Goal: Information Seeking & Learning: Find specific fact

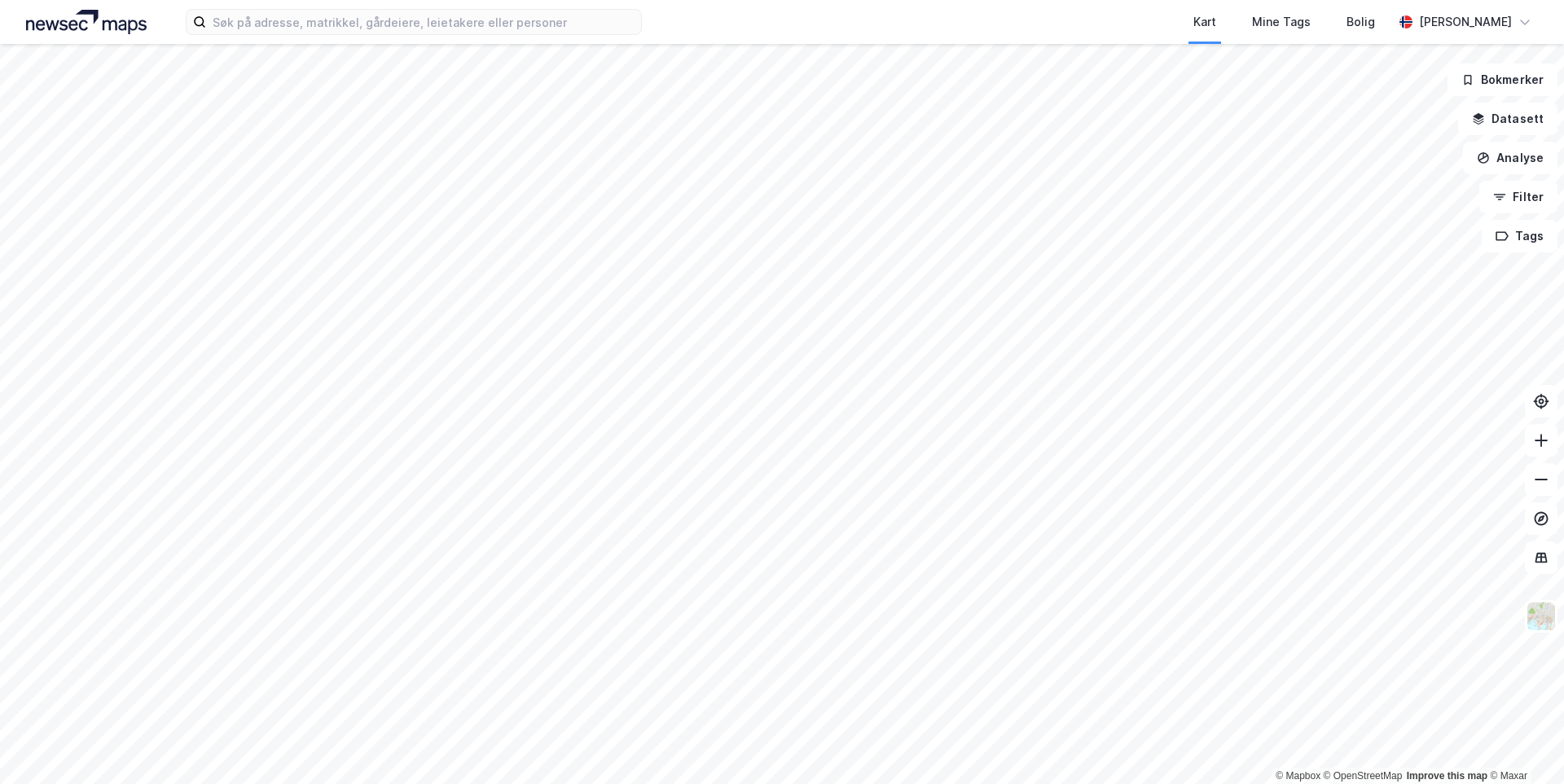
click at [337, 38] on div "Kart Mine Tags Bolig [PERSON_NAME]" at bounding box center [782, 22] width 1564 height 44
click at [324, 24] on input at bounding box center [423, 22] width 435 height 25
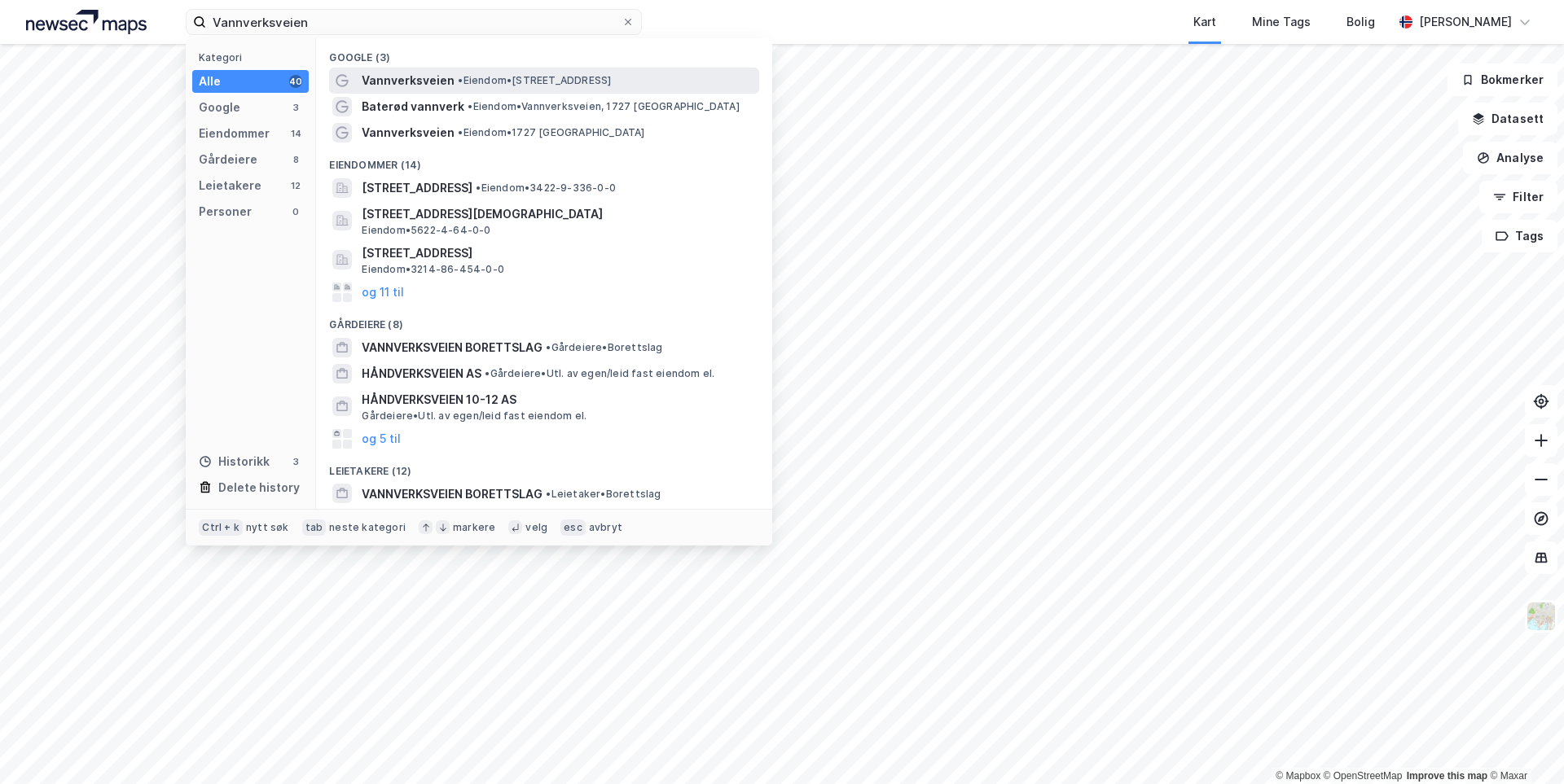
click at [419, 84] on span "Vannverksveien" at bounding box center [408, 80] width 93 height 19
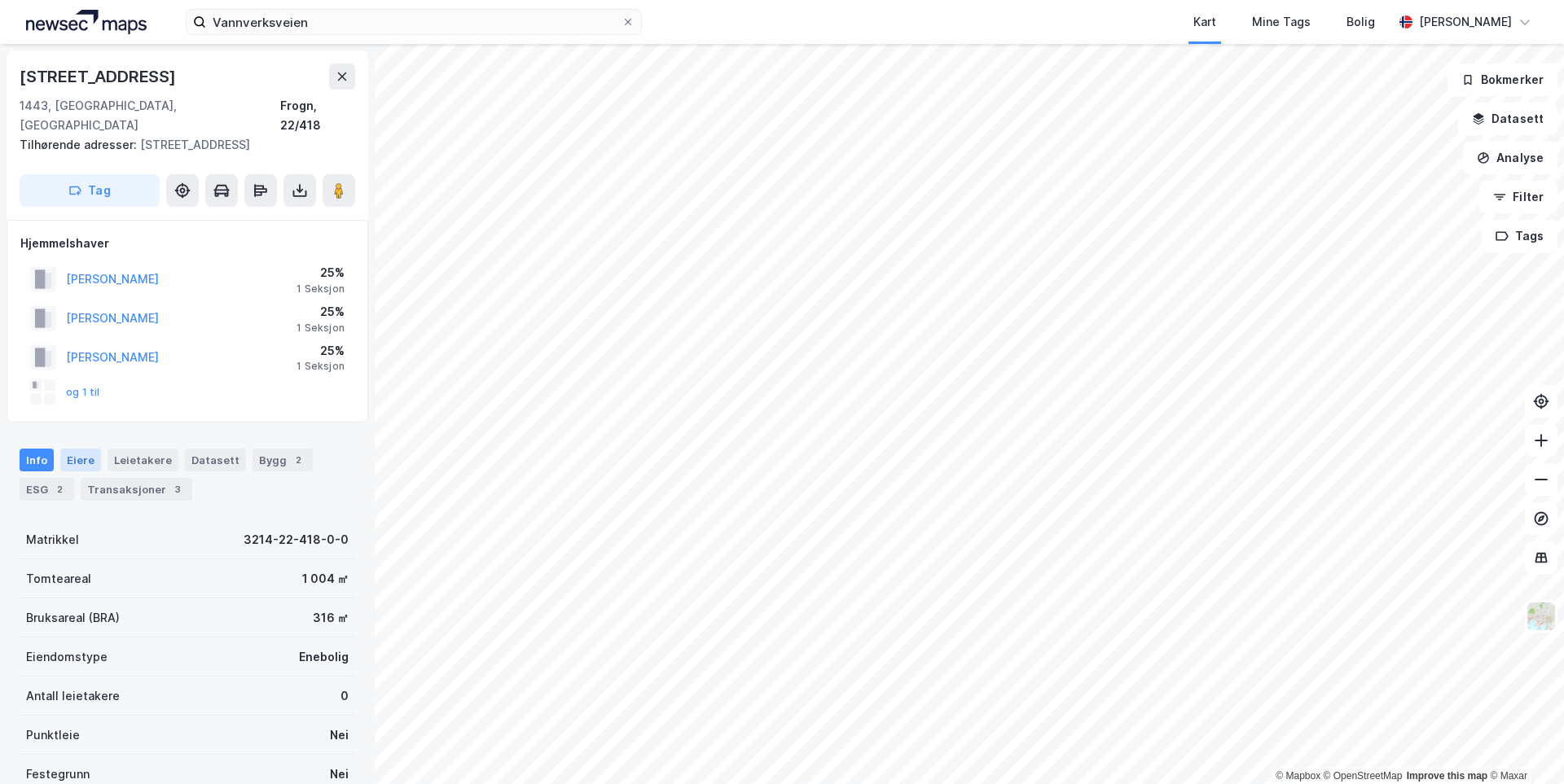
click at [79, 449] on div "Eiere" at bounding box center [80, 460] width 41 height 23
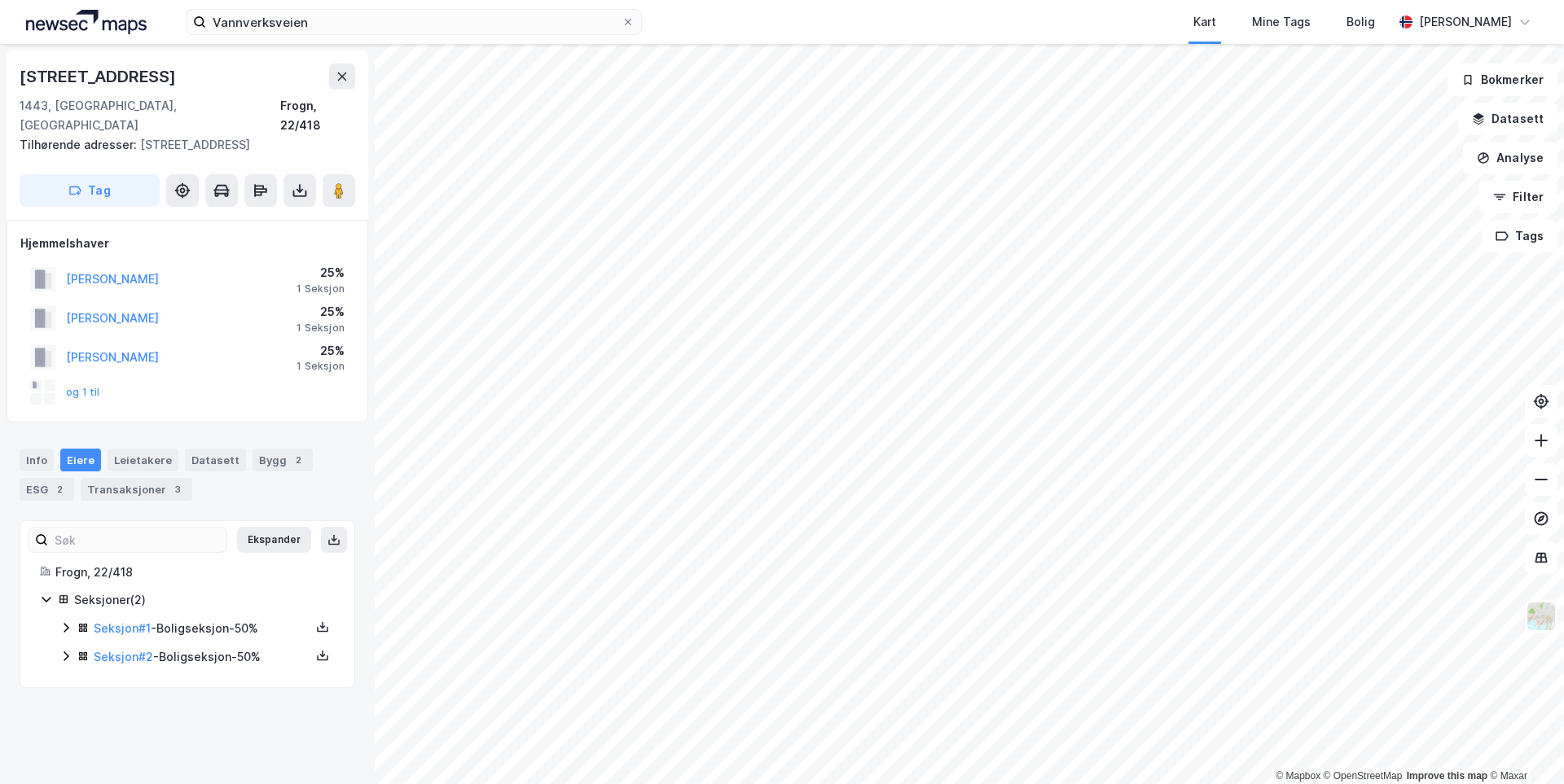
click at [41, 593] on icon at bounding box center [46, 599] width 13 height 13
click at [43, 593] on icon at bounding box center [46, 599] width 13 height 13
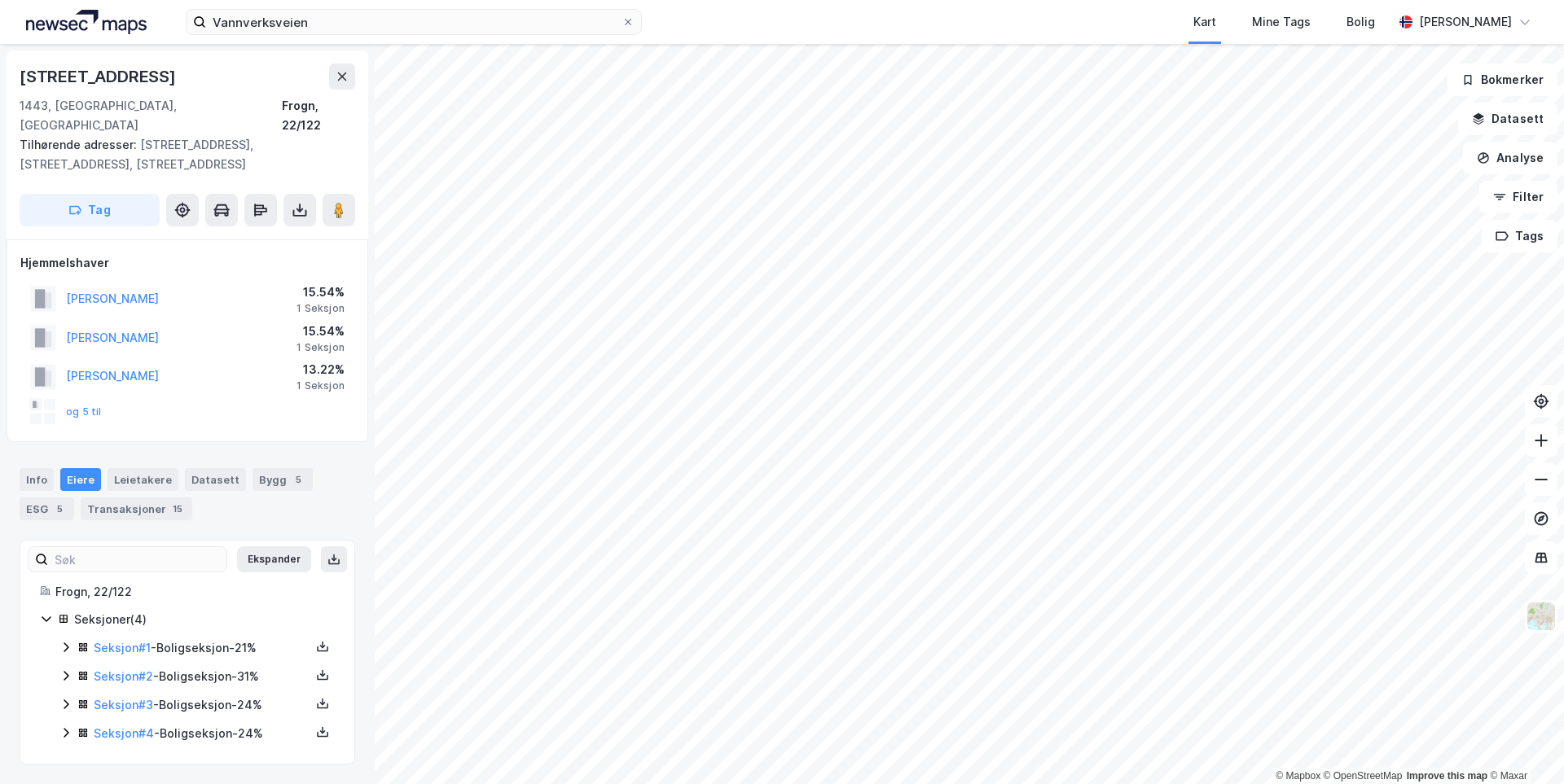
click at [47, 617] on icon at bounding box center [46, 620] width 9 height 5
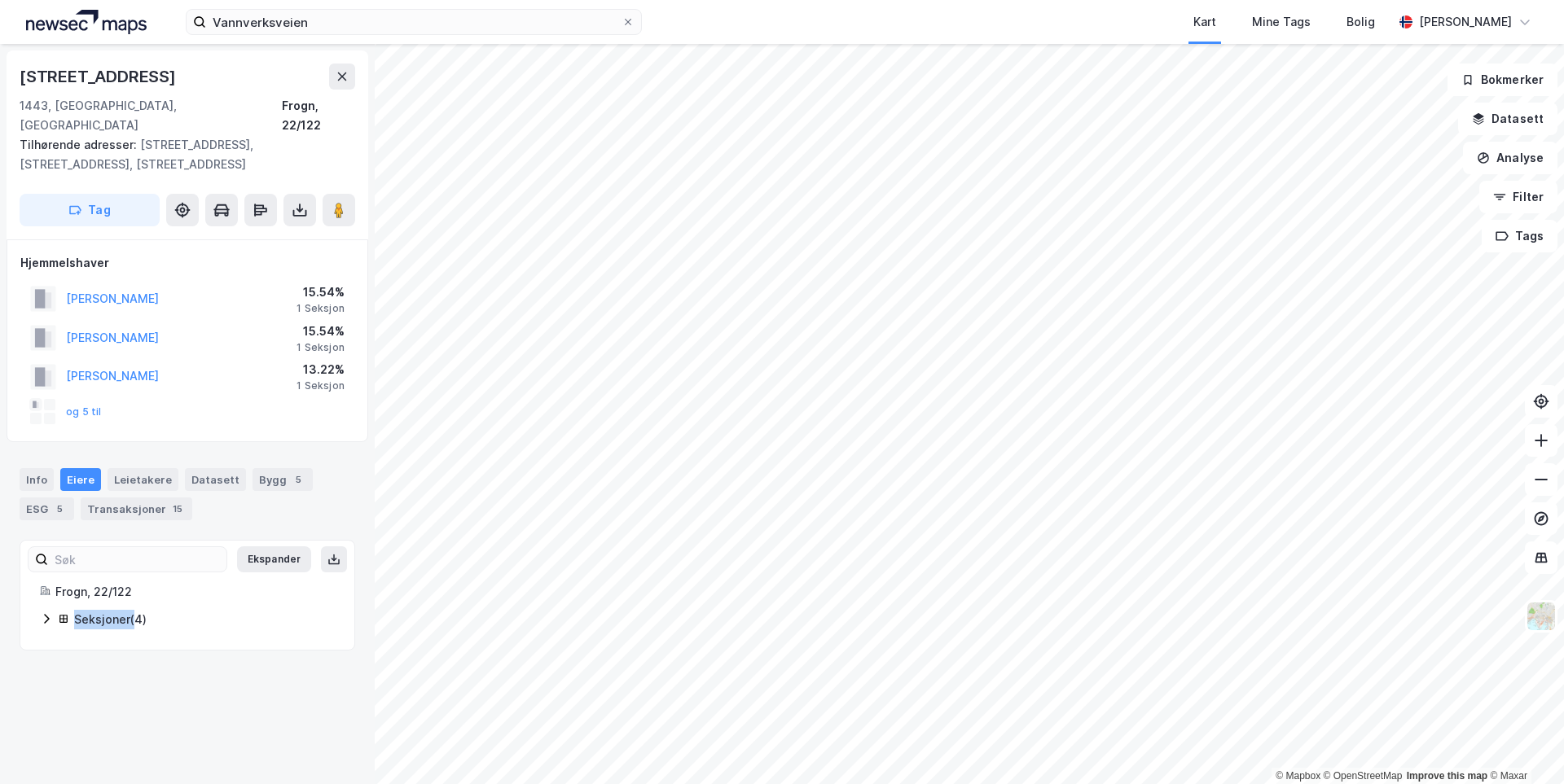
click at [47, 615] on icon at bounding box center [47, 619] width 5 height 10
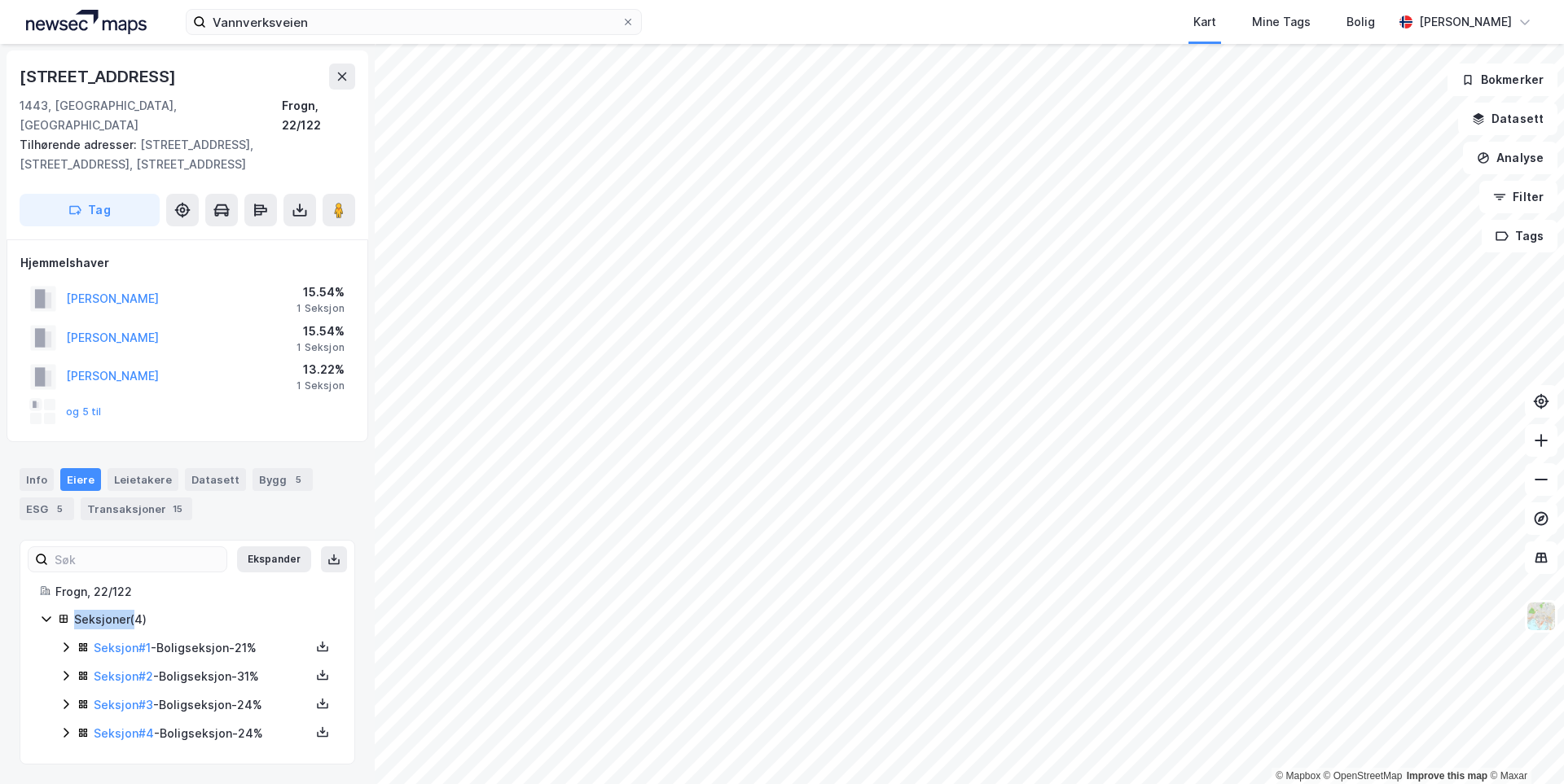
click at [123, 610] on div "Seksjoner ( 4 )" at bounding box center [204, 620] width 260 height 19
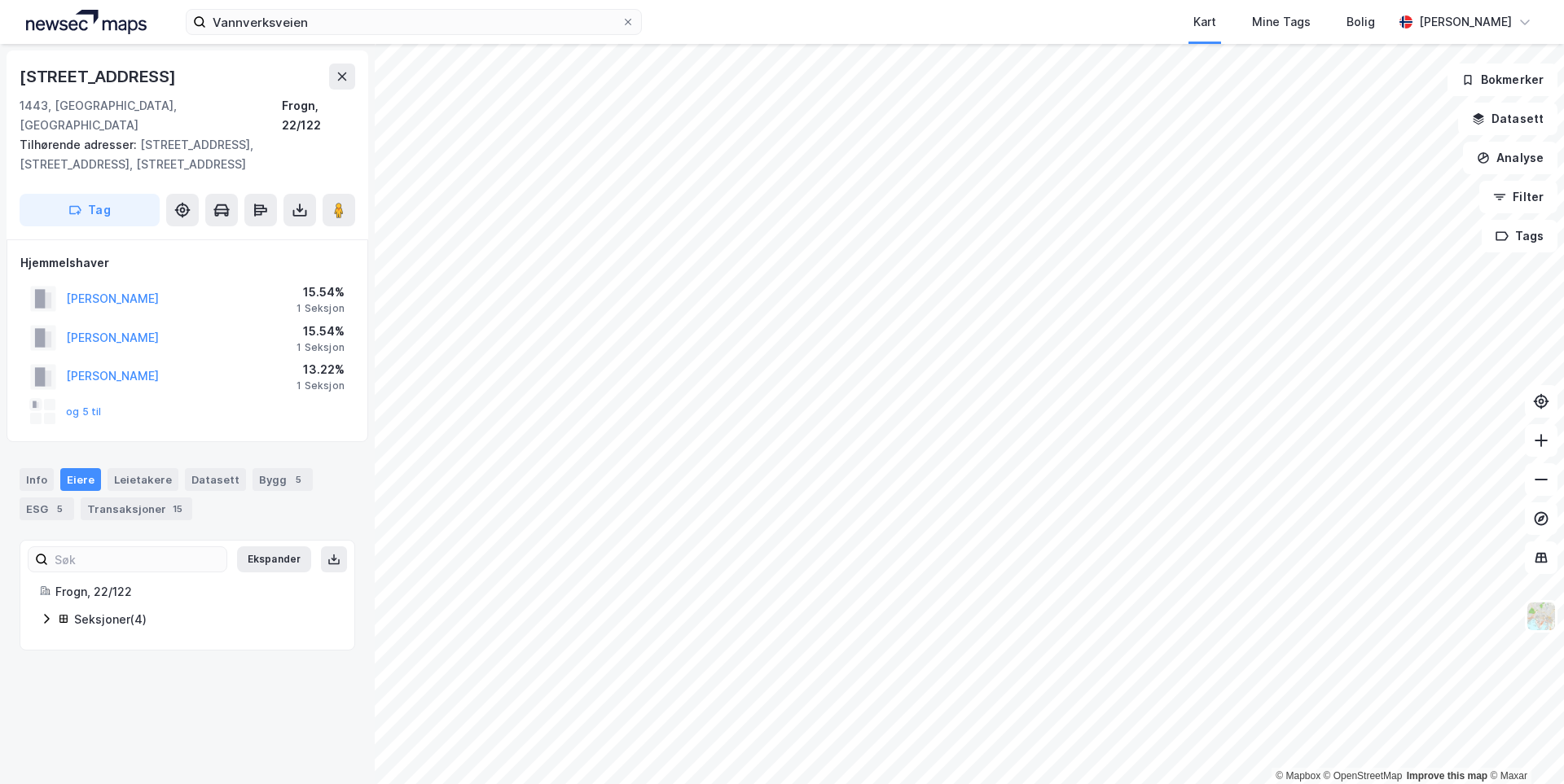
click at [123, 610] on div "Seksjoner ( 4 )" at bounding box center [204, 620] width 260 height 19
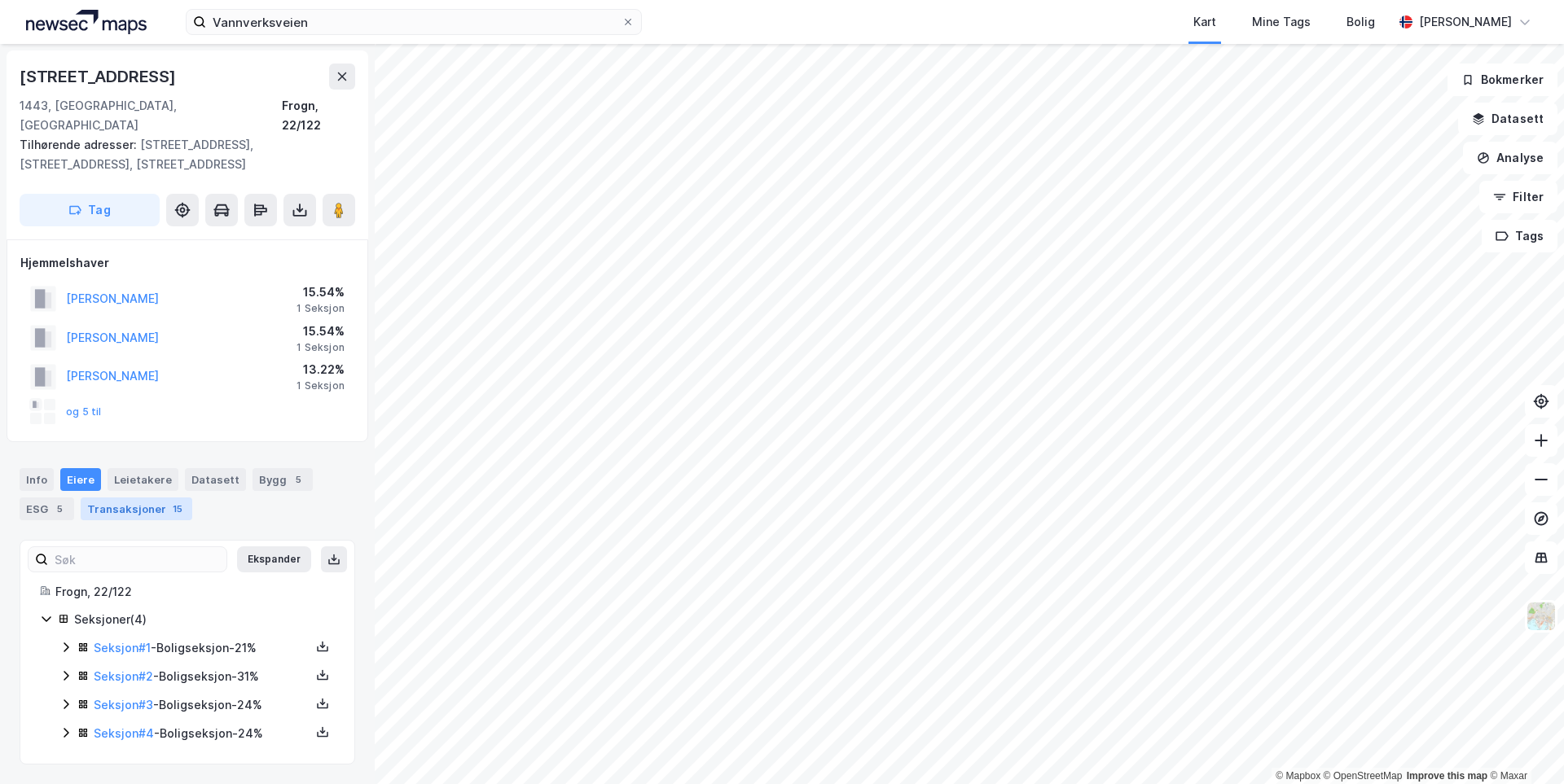
click at [124, 497] on div "Transaksjoner 15" at bounding box center [136, 509] width 111 height 23
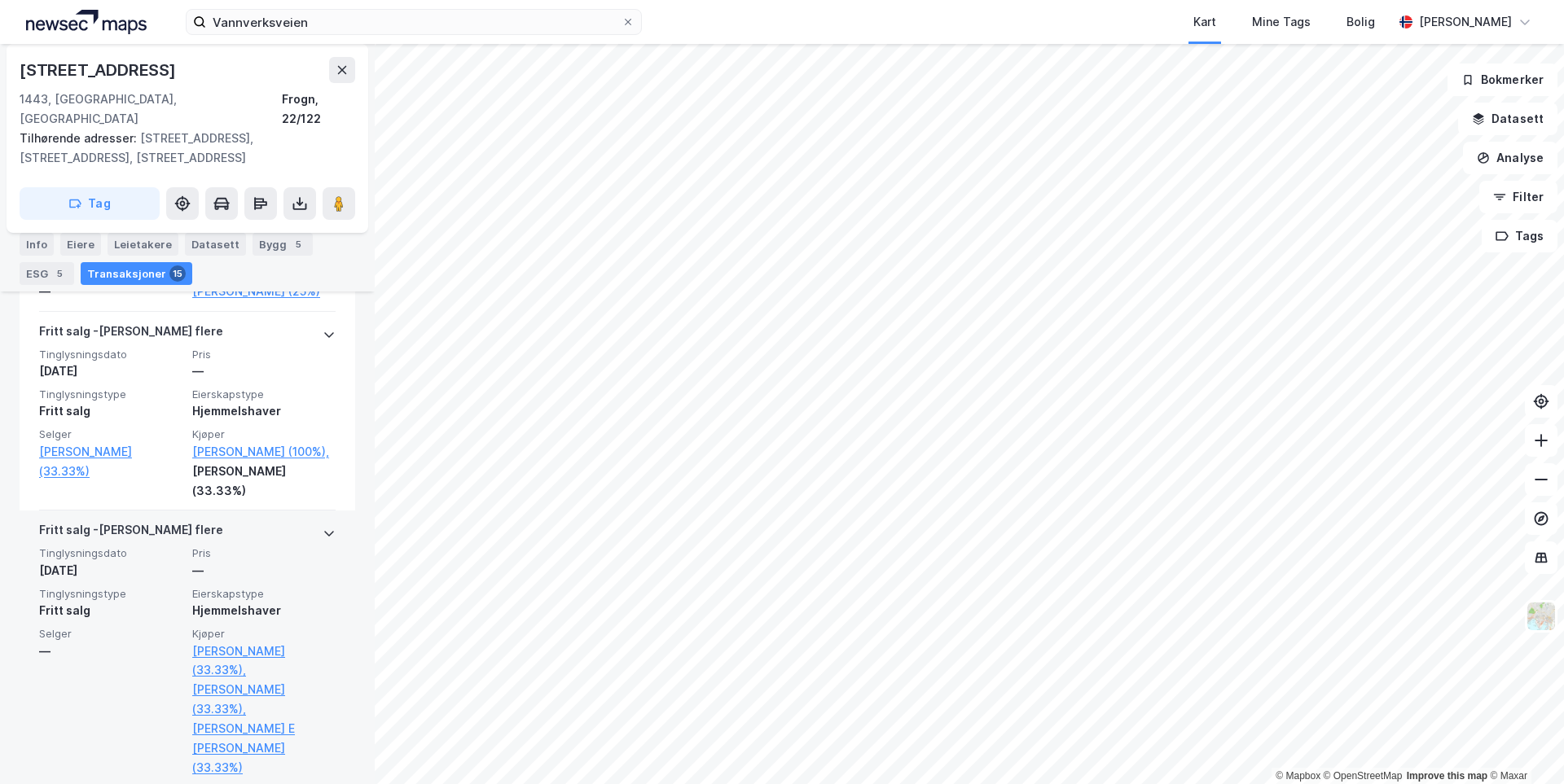
scroll to position [3140, 0]
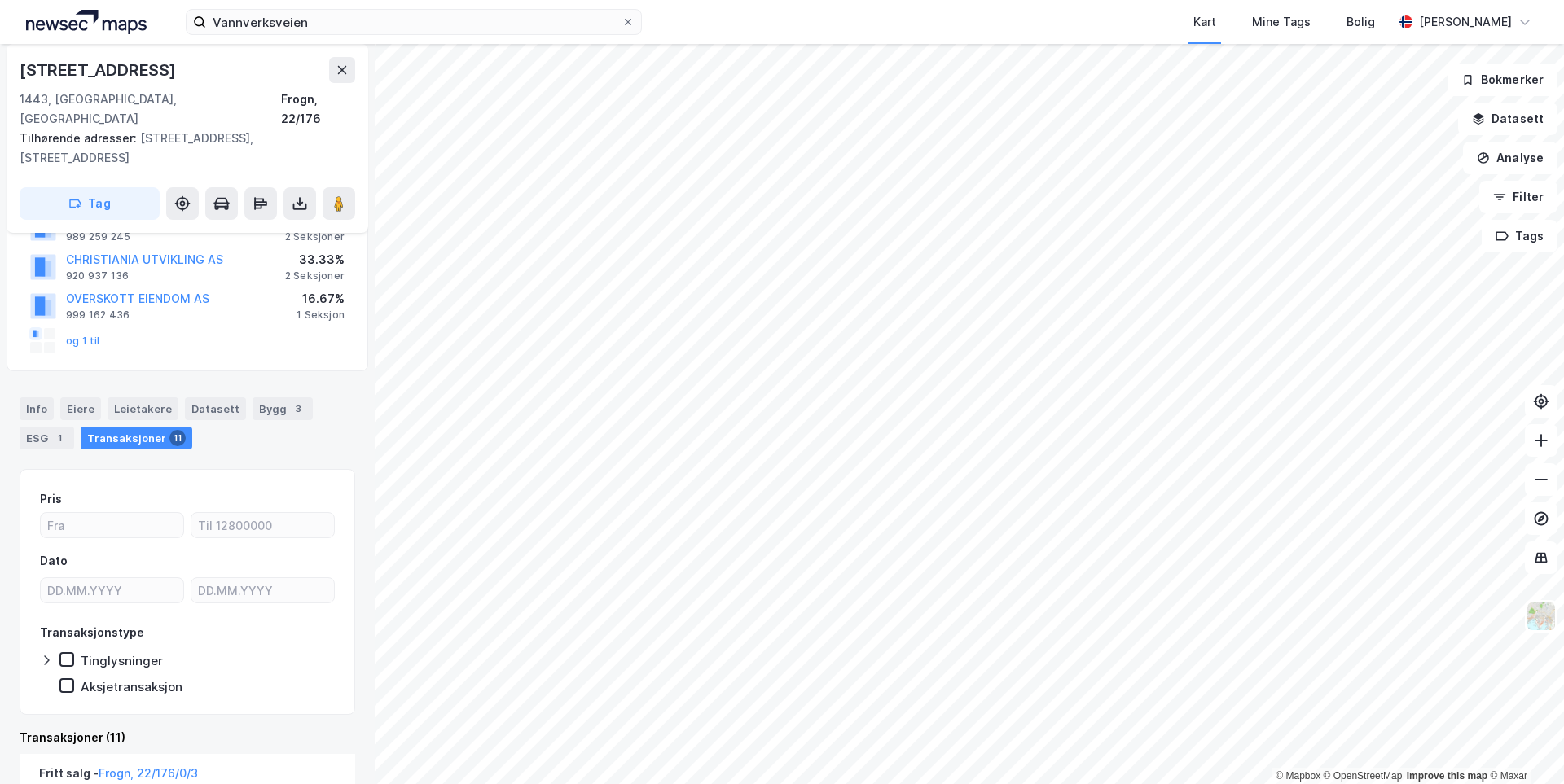
scroll to position [158, 0]
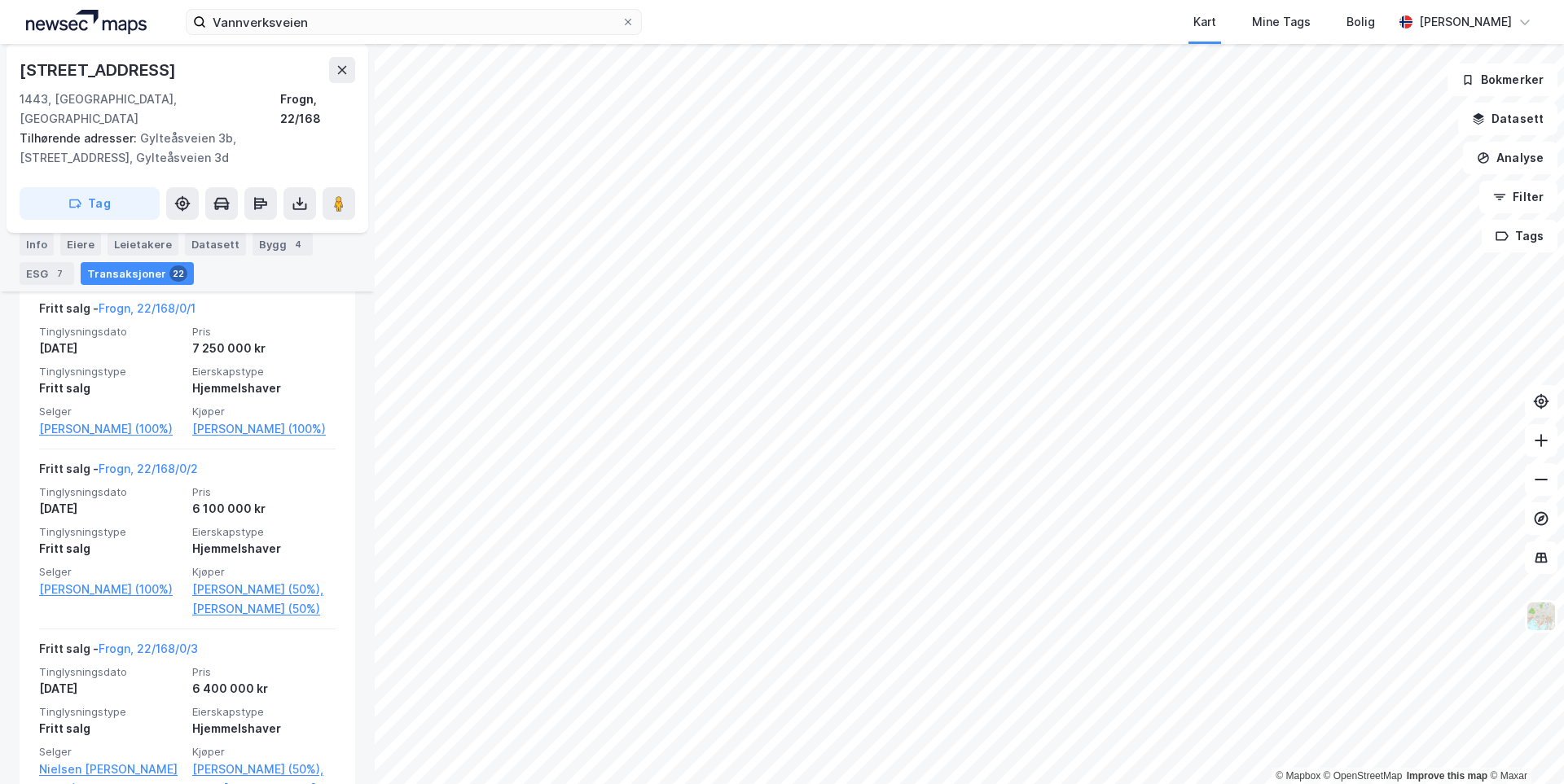
scroll to position [1344, 0]
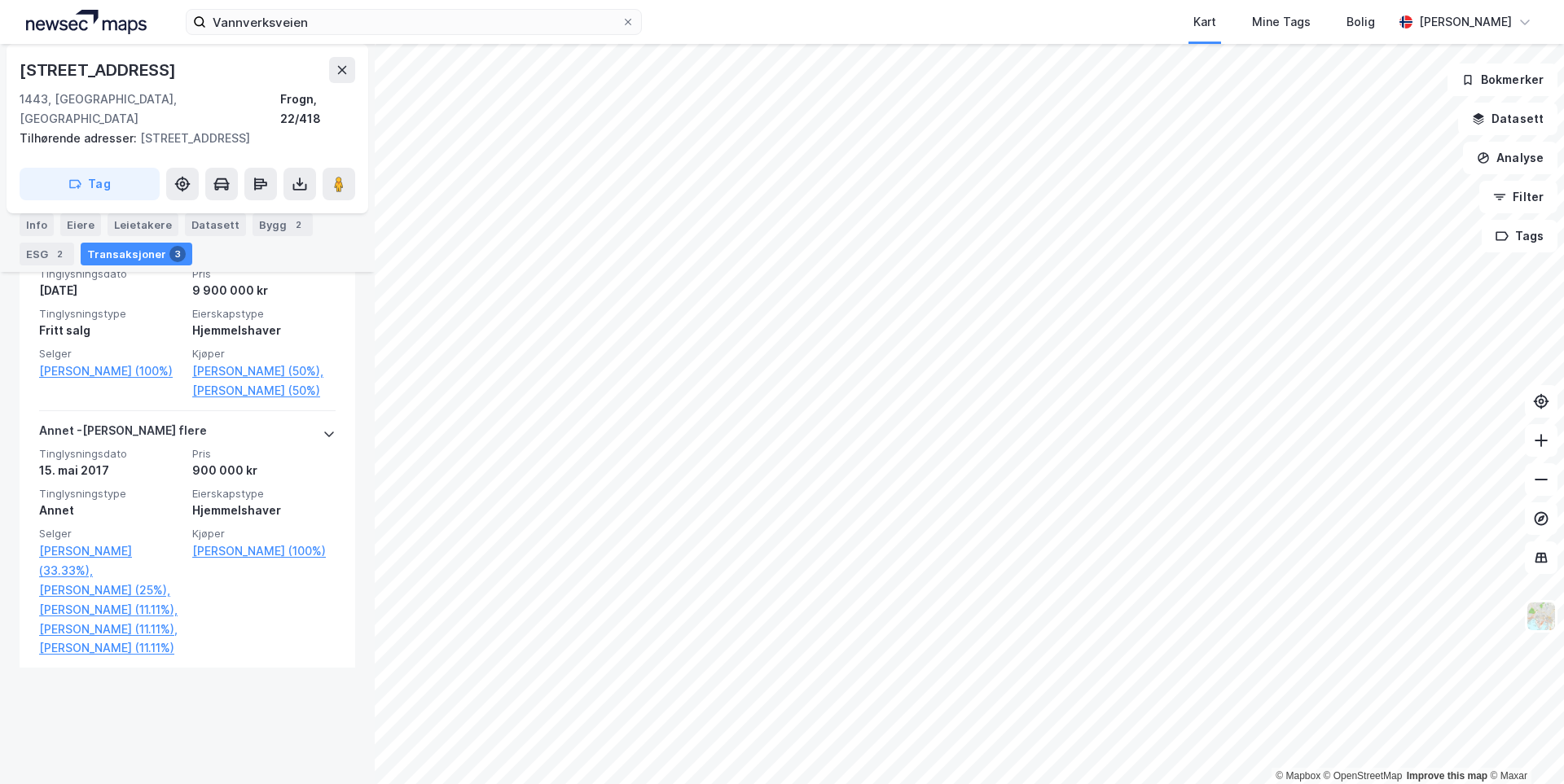
scroll to position [776, 0]
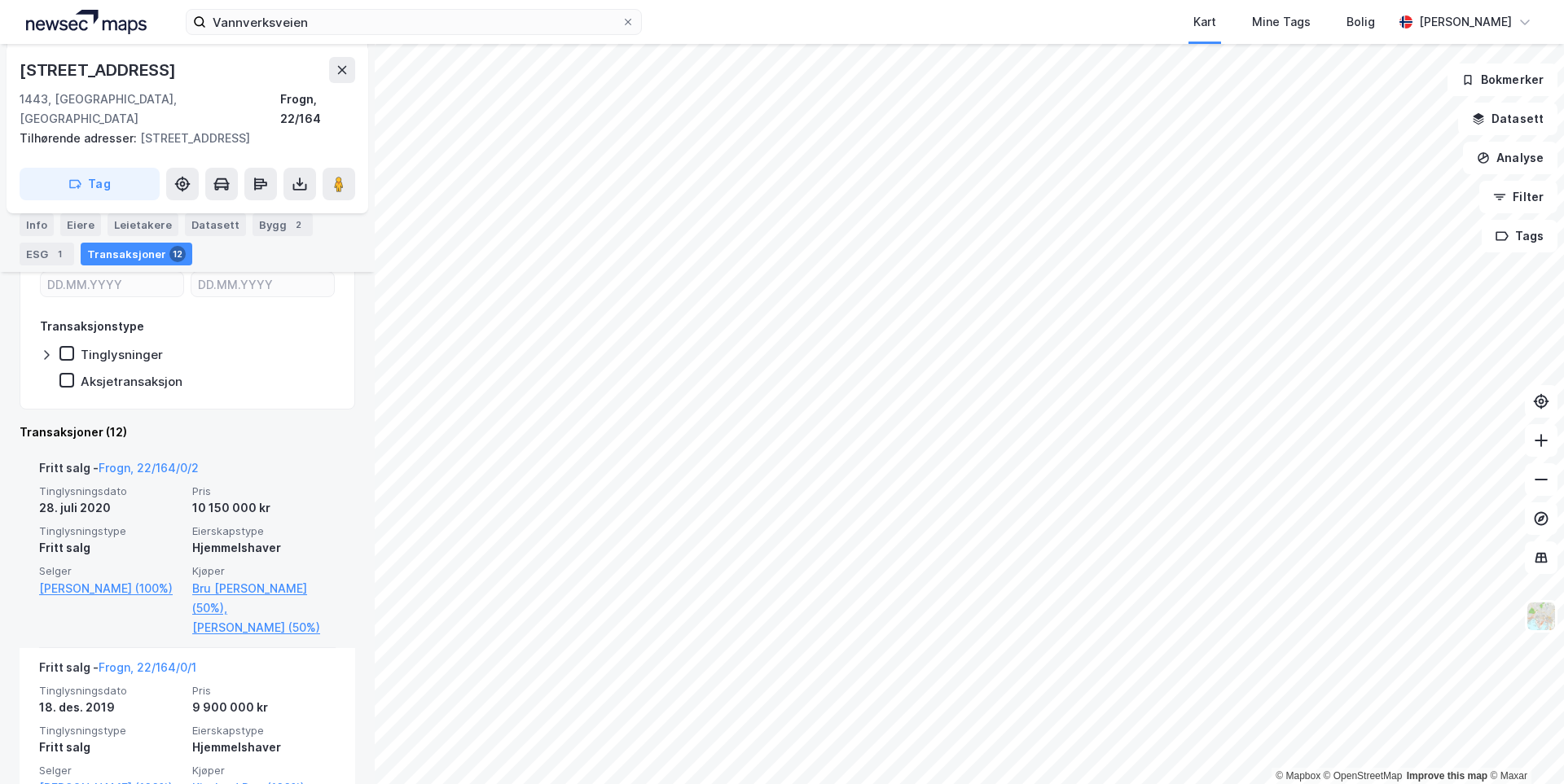
scroll to position [325, 0]
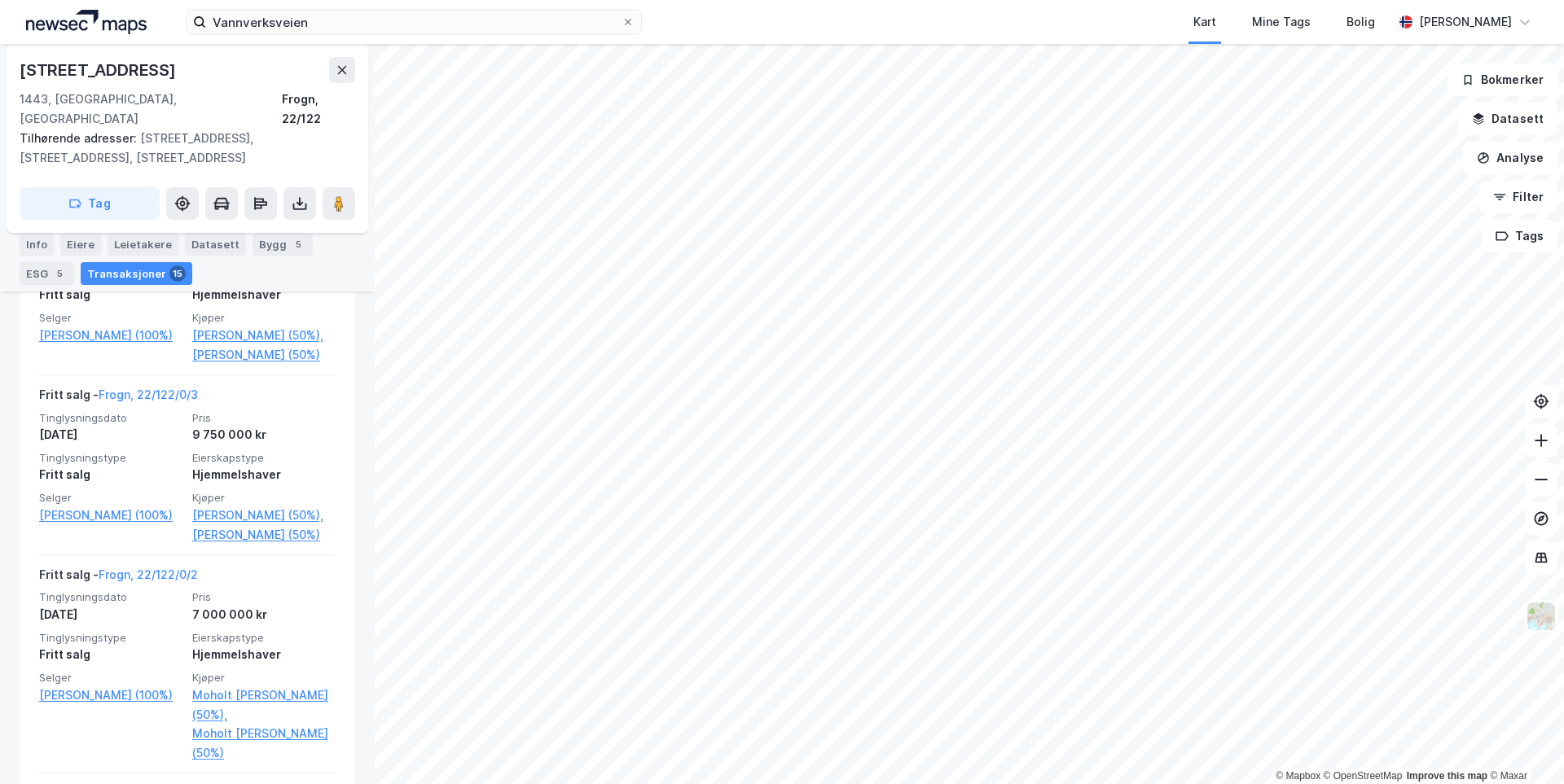
scroll to position [1019, 0]
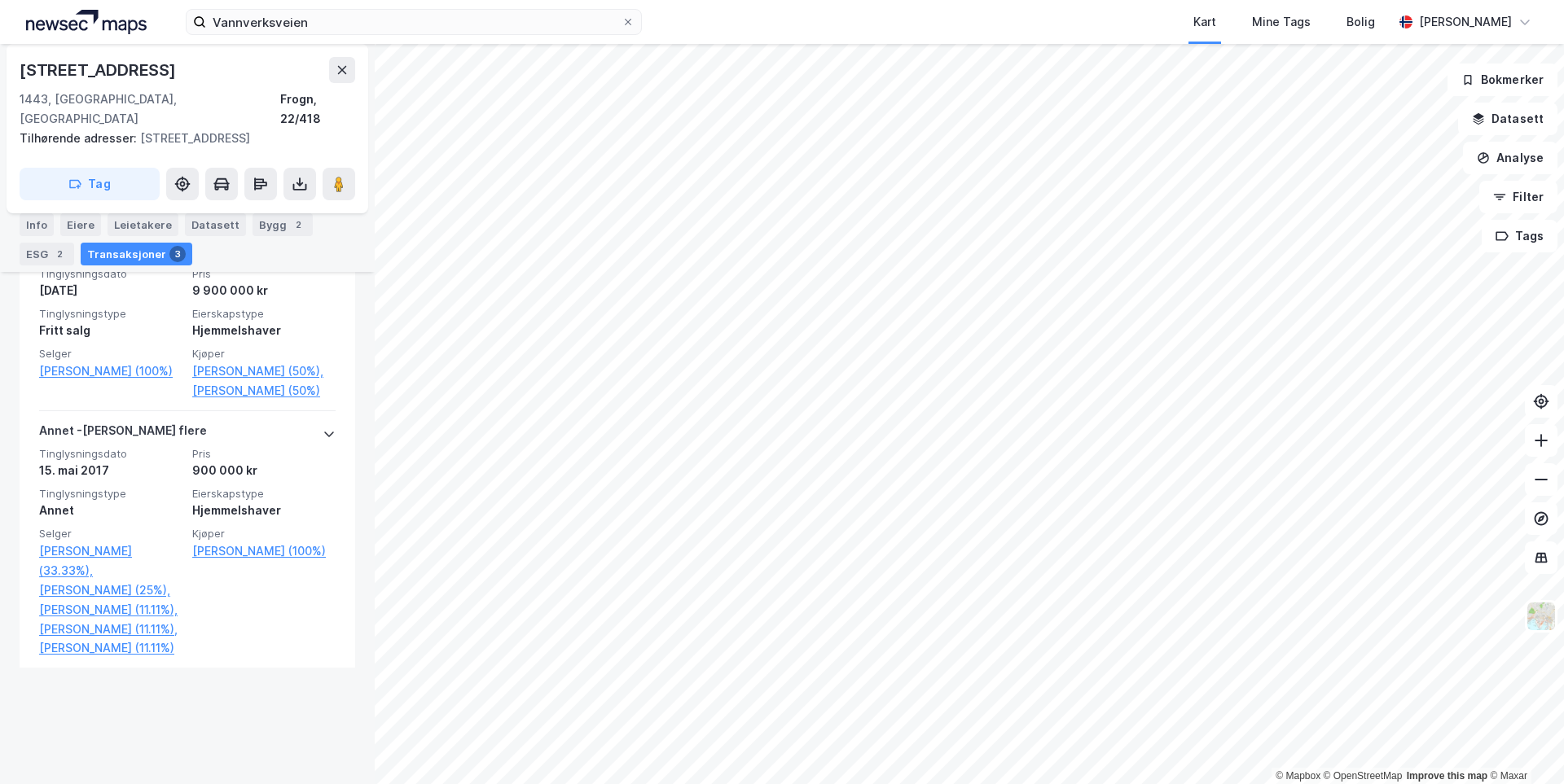
scroll to position [776, 0]
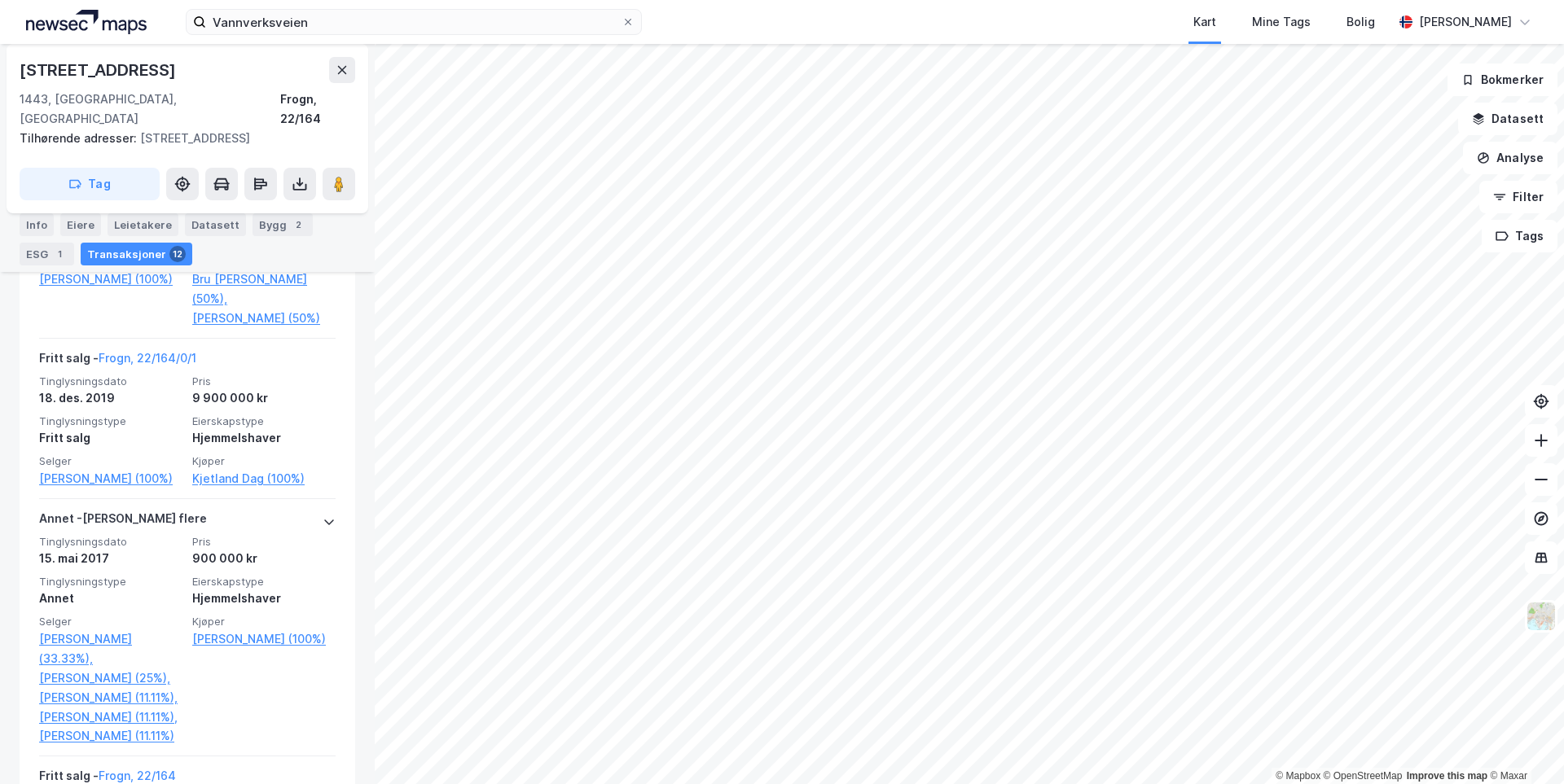
scroll to position [570, 0]
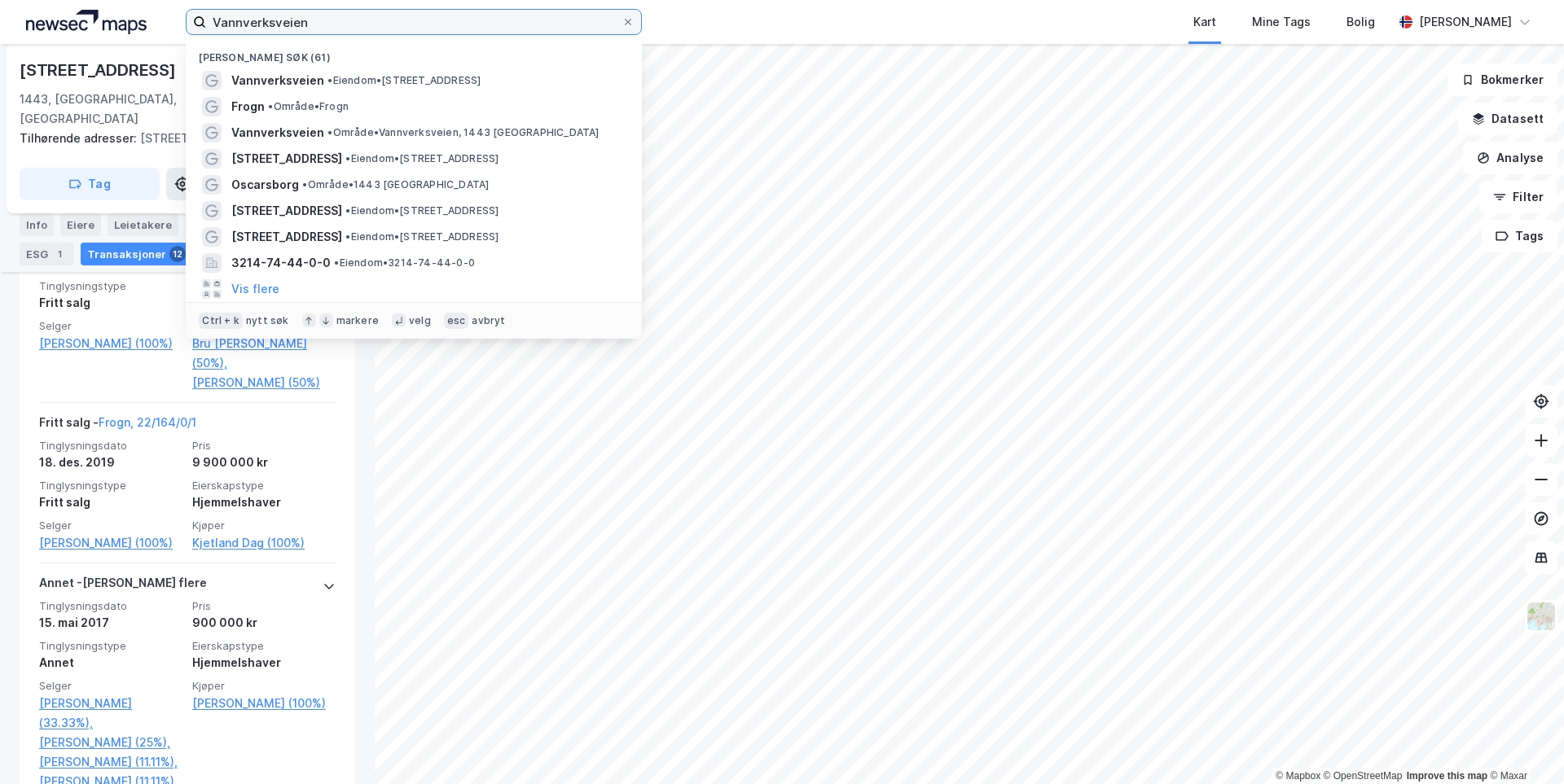
drag, startPoint x: 333, startPoint y: 24, endPoint x: 213, endPoint y: 16, distance: 120.3
click at [213, 16] on input "Vannverksveien" at bounding box center [414, 22] width 415 height 25
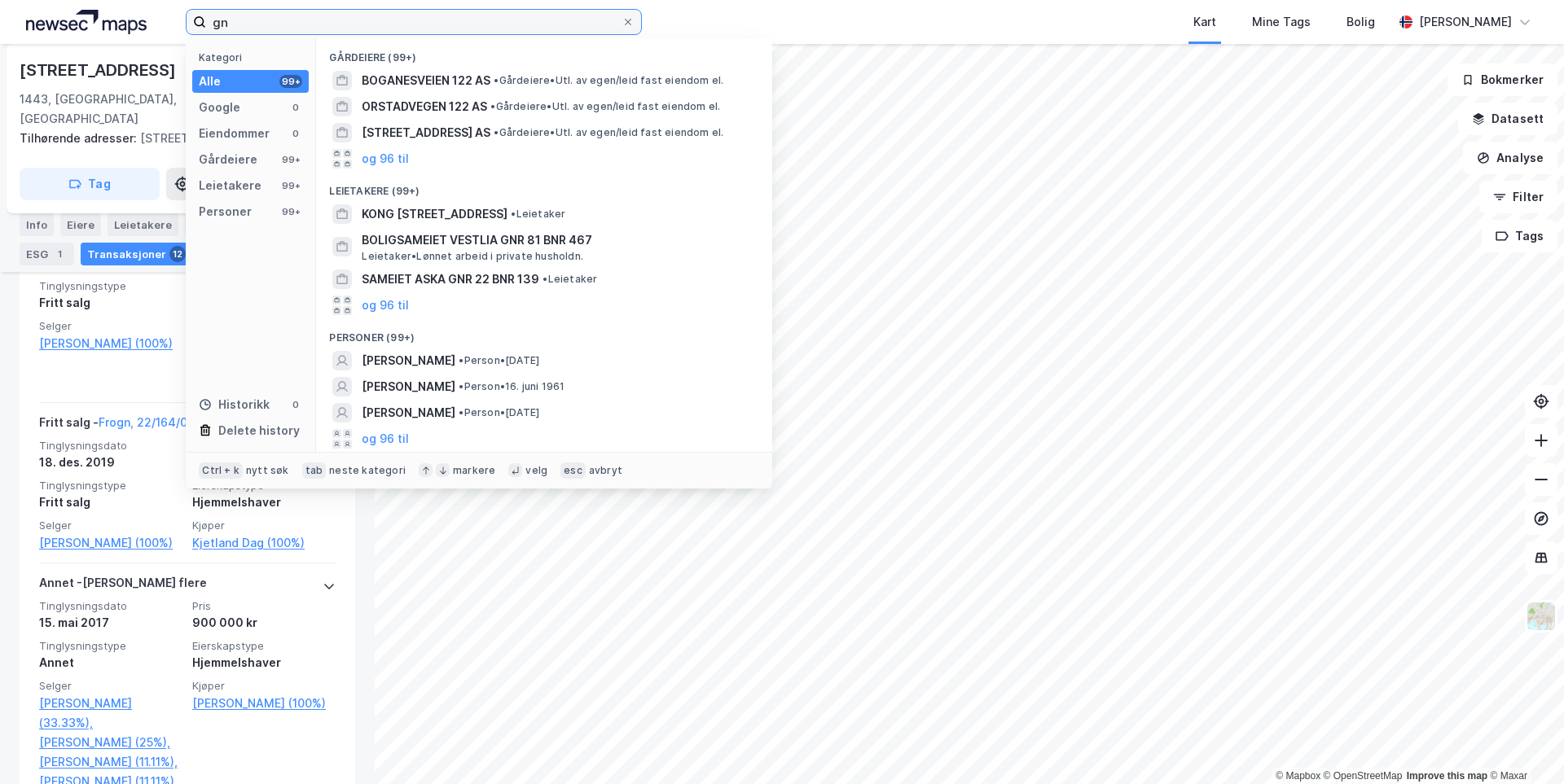
type input "g"
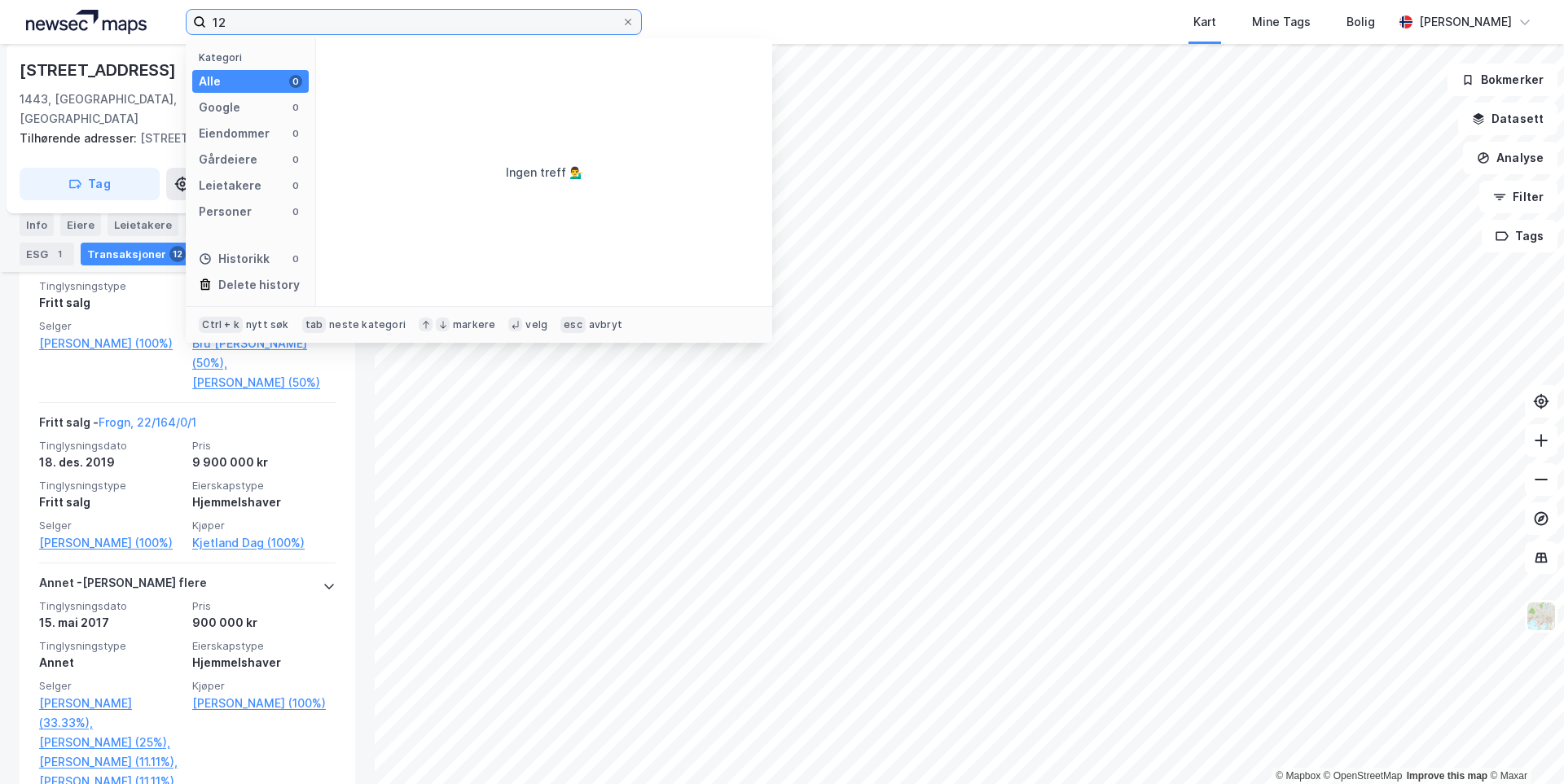
type input "1"
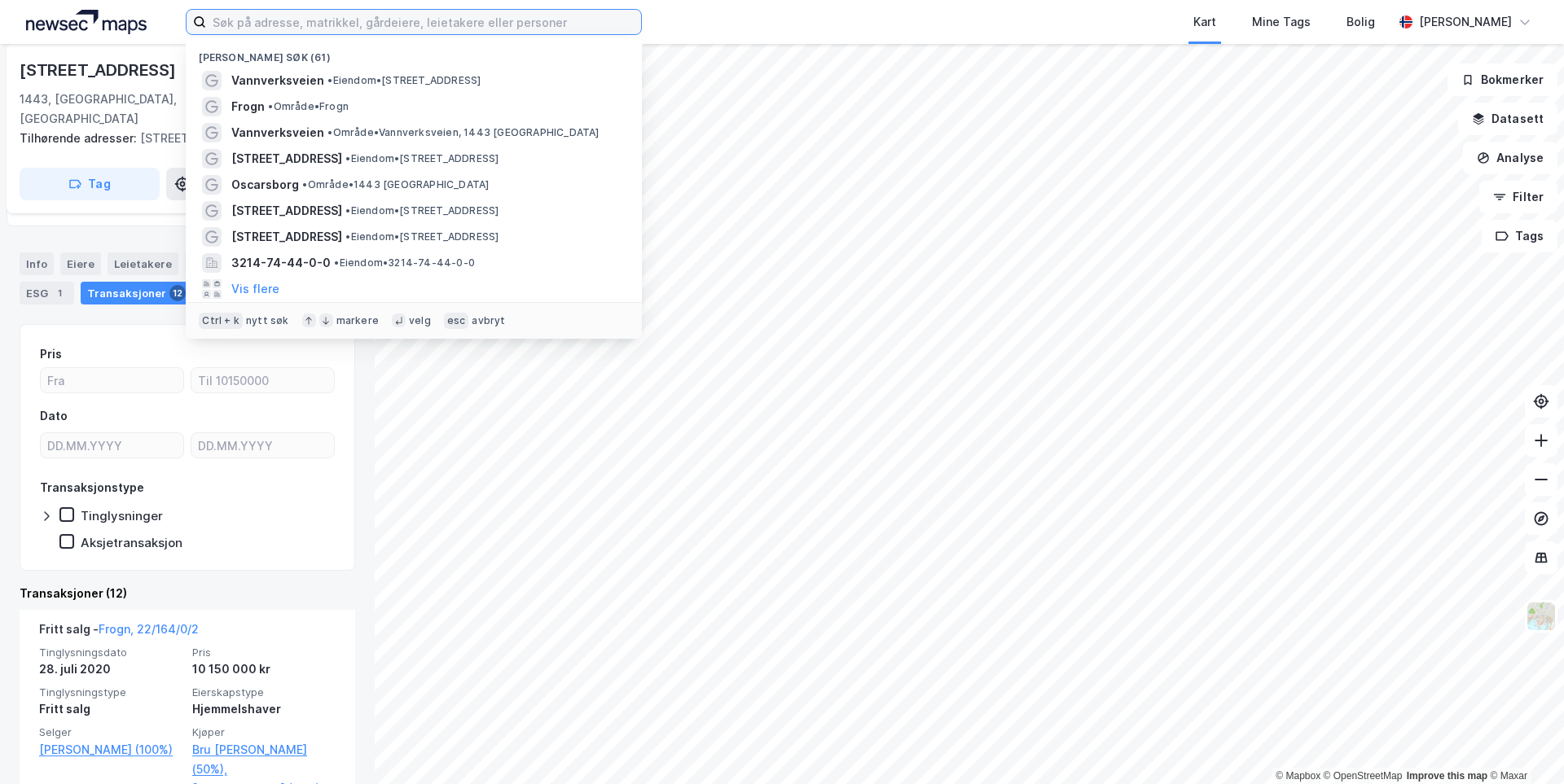
scroll to position [163, 0]
click at [280, 508] on div "Tinglysninger" at bounding box center [187, 516] width 295 height 16
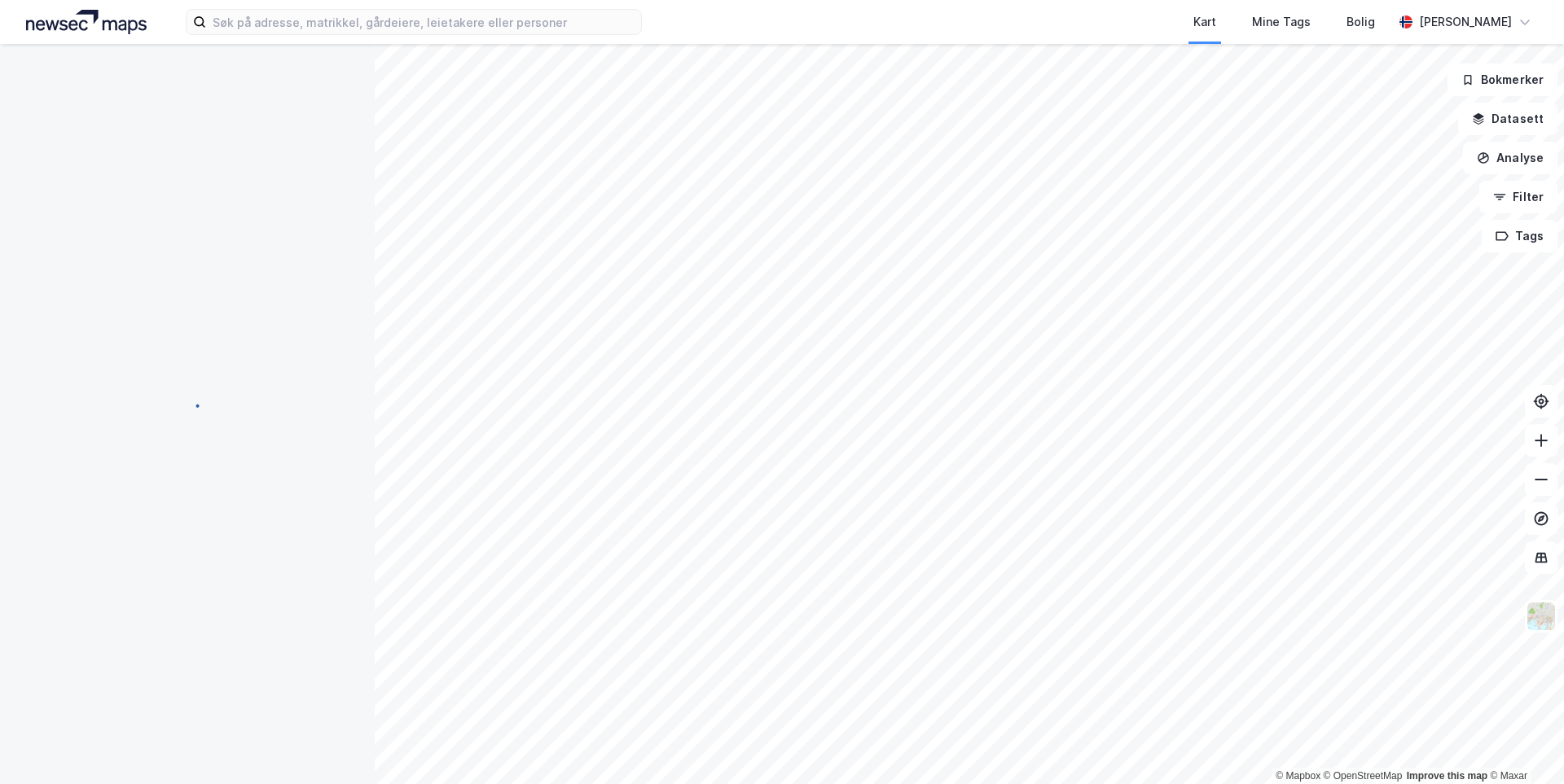
scroll to position [158, 0]
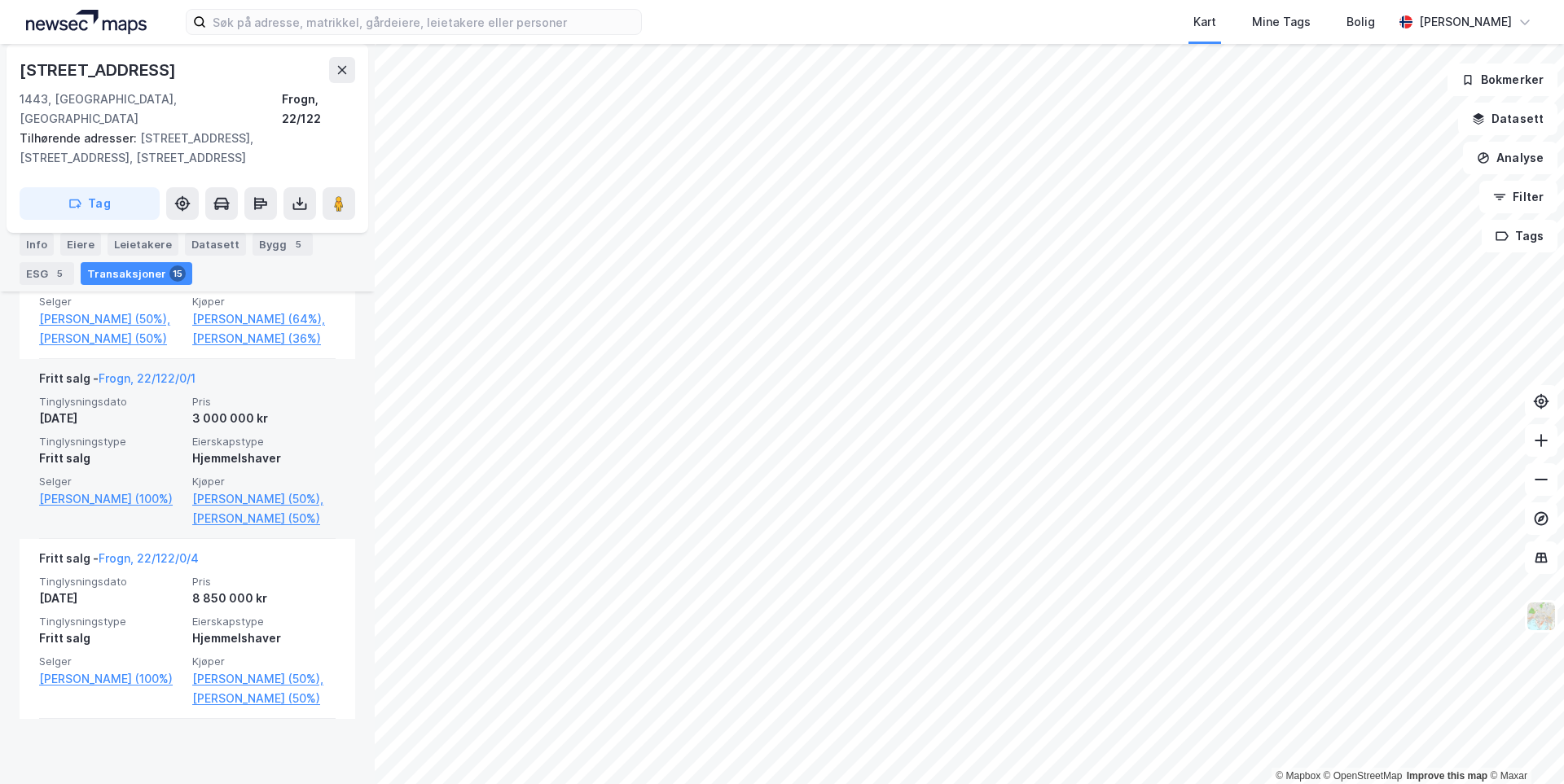
scroll to position [693, 0]
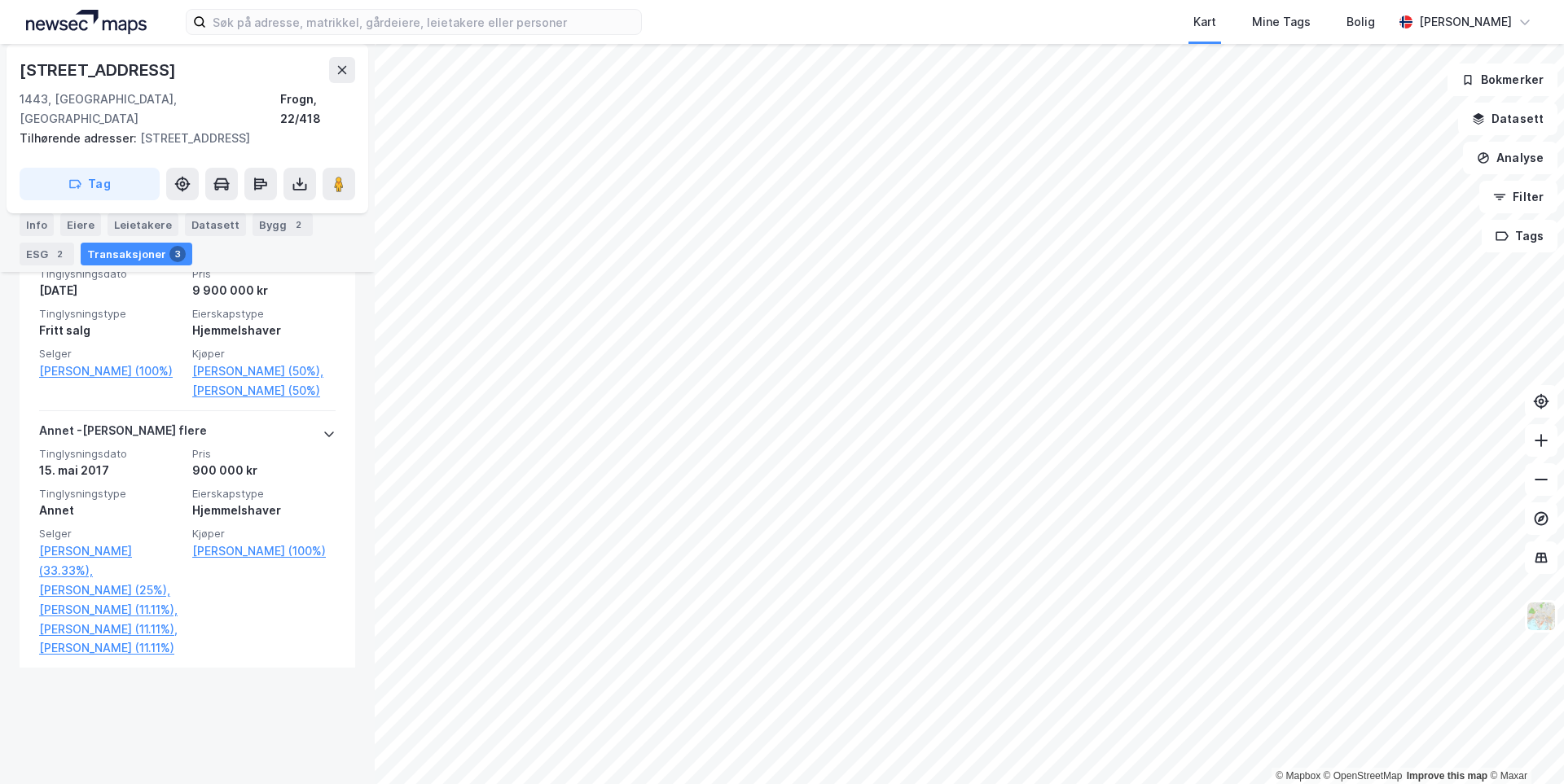
scroll to position [776, 0]
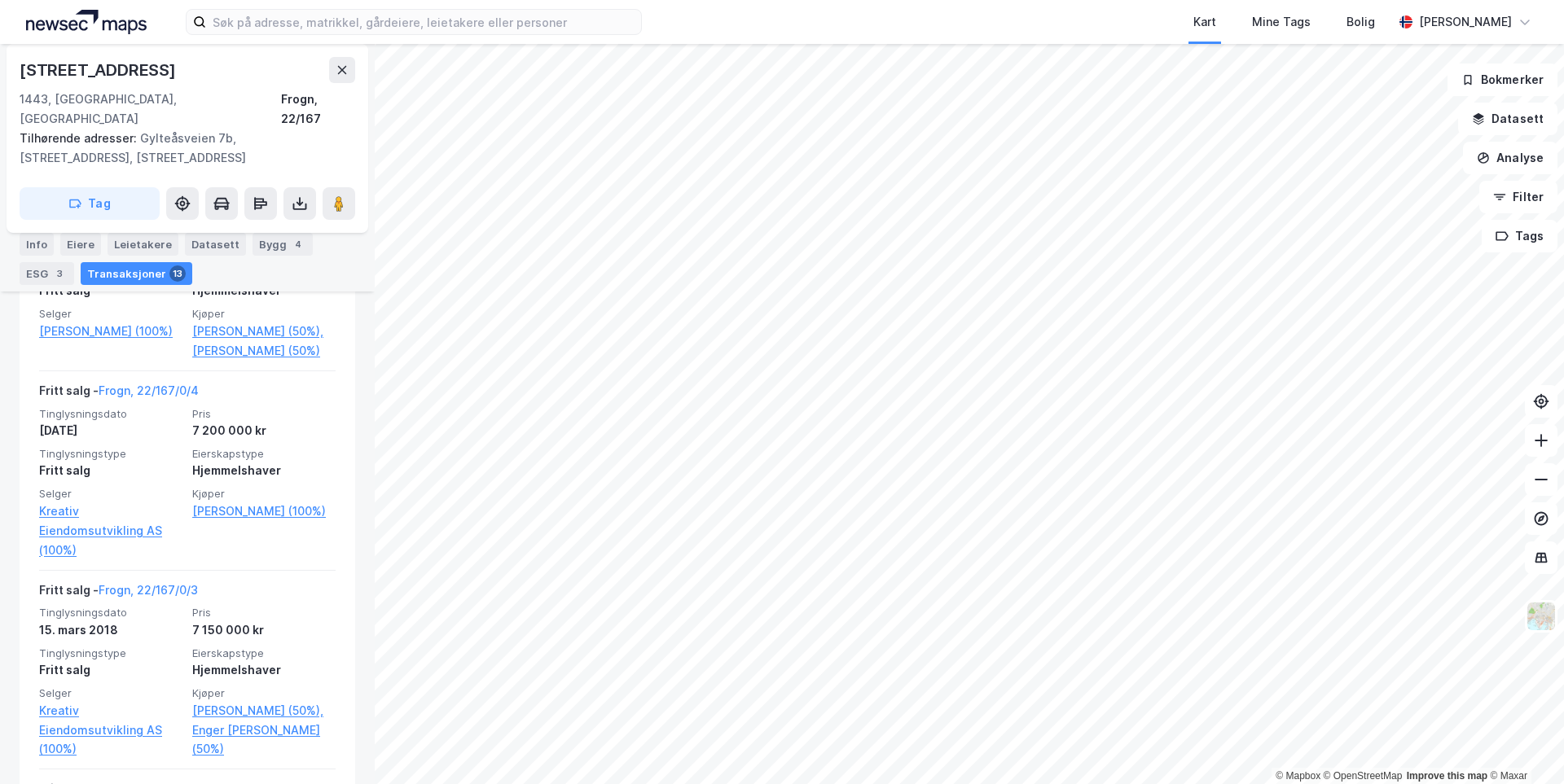
scroll to position [937, 0]
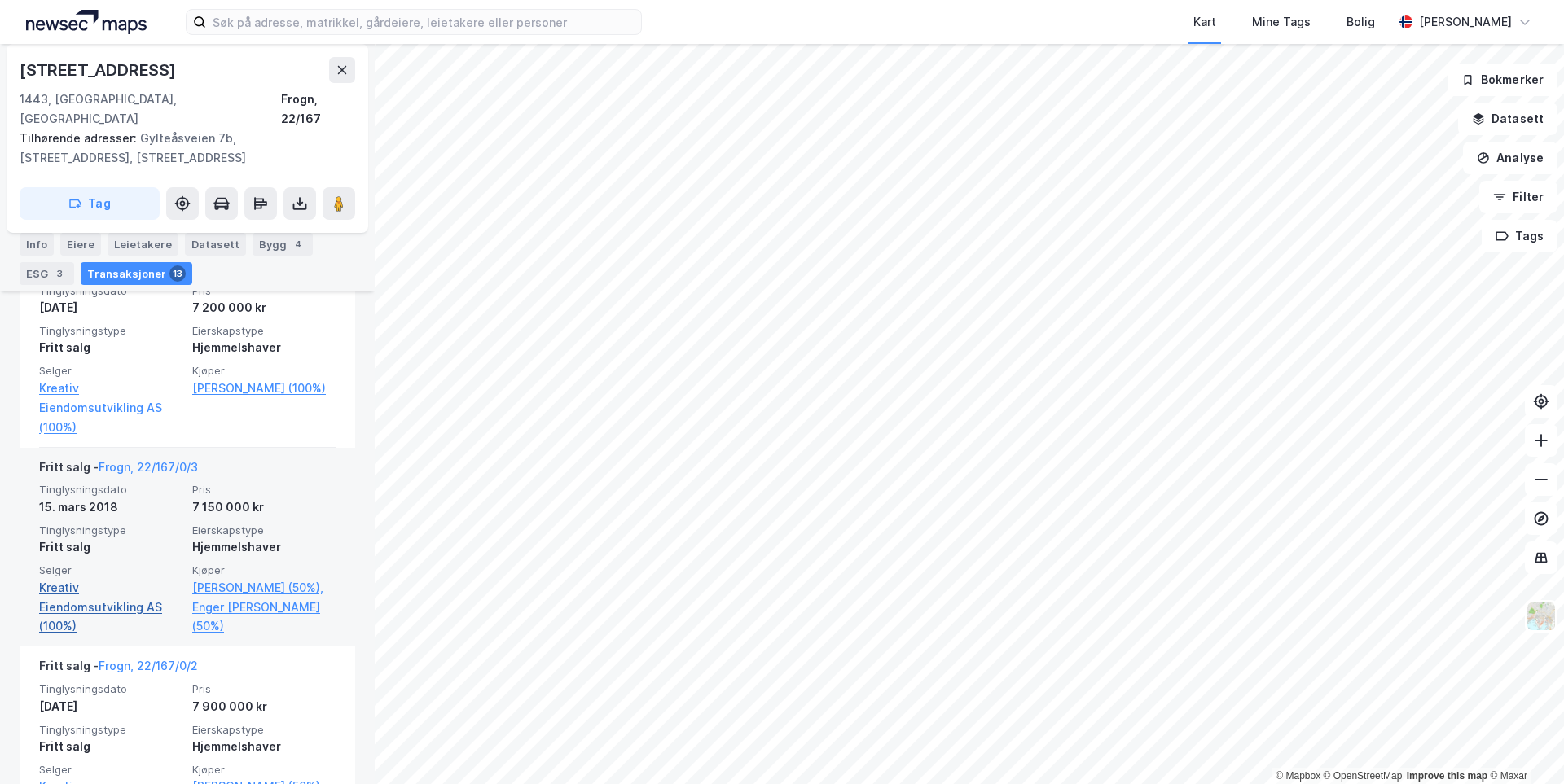
click at [62, 637] on link "Kreativ Eiendomsutvikling AS (100%)" at bounding box center [110, 608] width 143 height 58
